Goal: Task Accomplishment & Management: Manage account settings

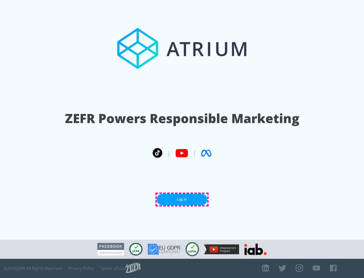
click at [182, 199] on link "Log In" at bounding box center [182, 199] width 51 height 11
